Goal: Obtain resource: Download file/media

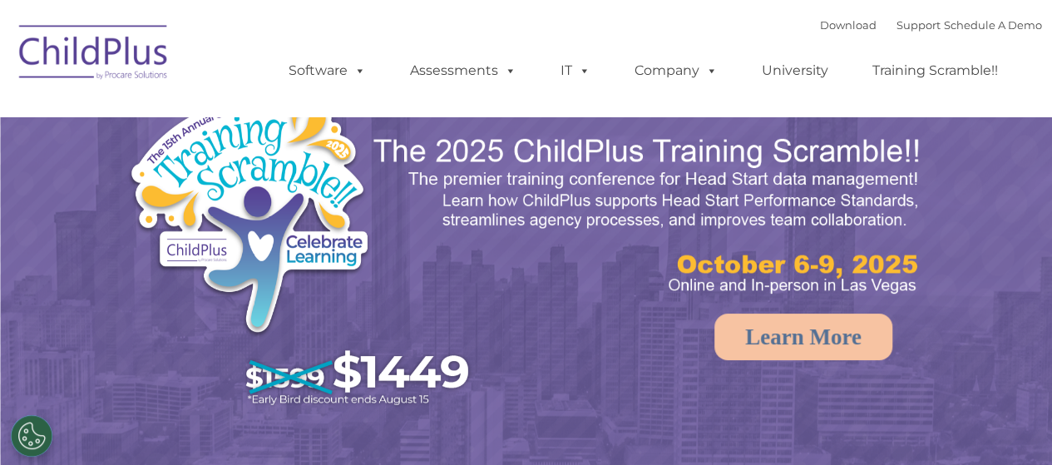
select select "MEDIUM"
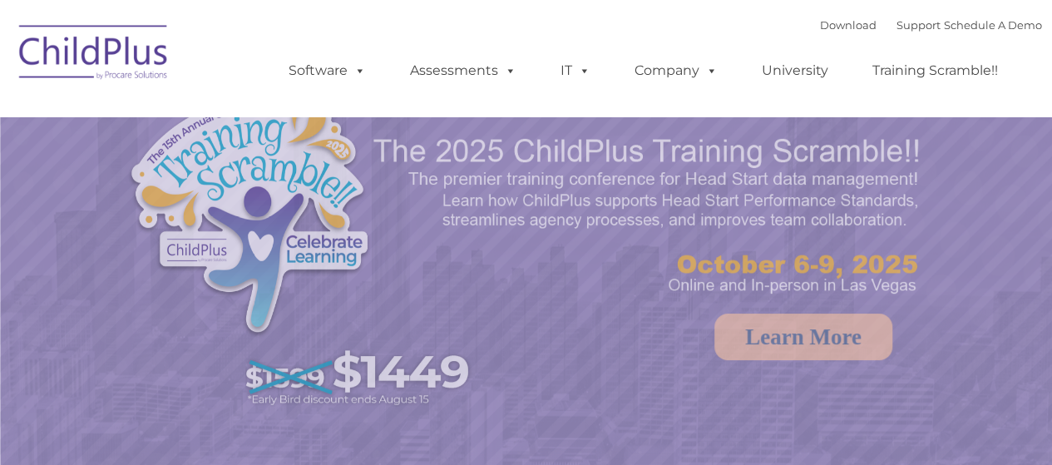
select select "MEDIUM"
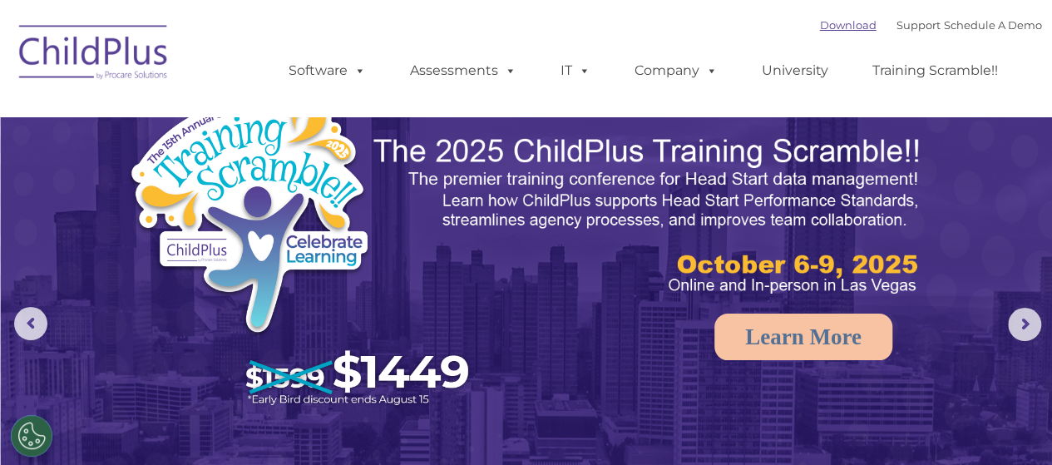
click at [820, 22] on link "Download" at bounding box center [848, 24] width 57 height 13
